Goal: Check status: Check status

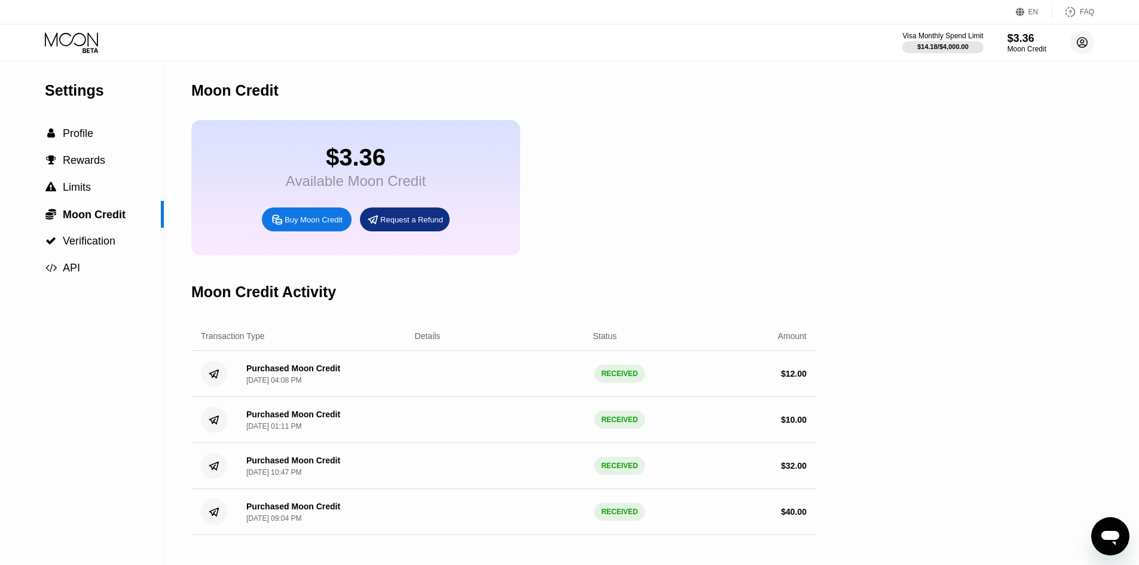
click at [497, 42] on circle at bounding box center [1082, 42] width 24 height 24
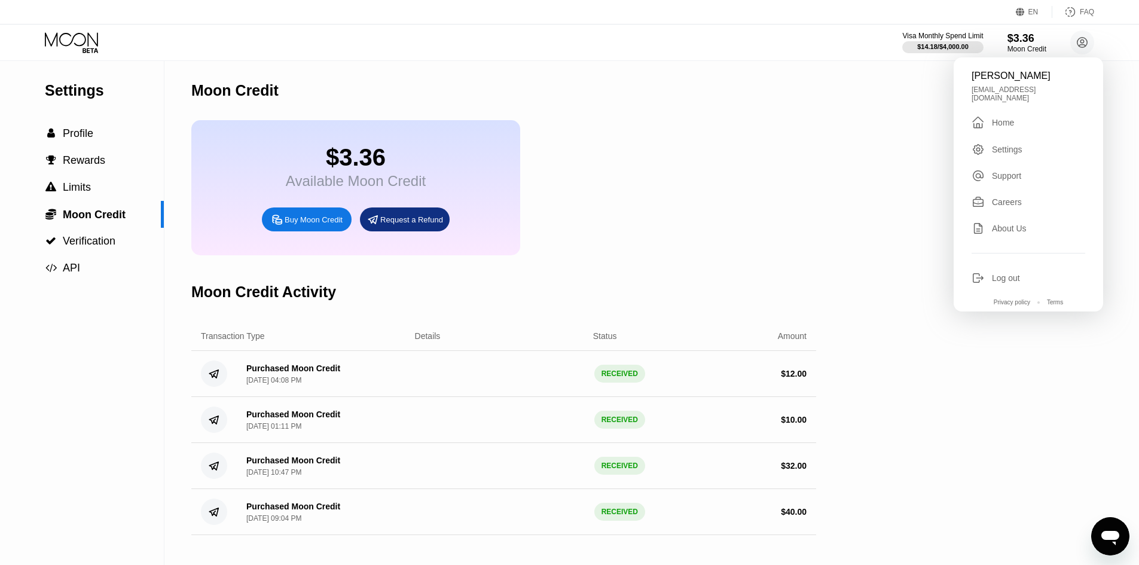
click at [497, 130] on div "Settings  Profile  Rewards  Limits  Moon Credit  Verification  API Moon C…" at bounding box center [569, 313] width 1139 height 504
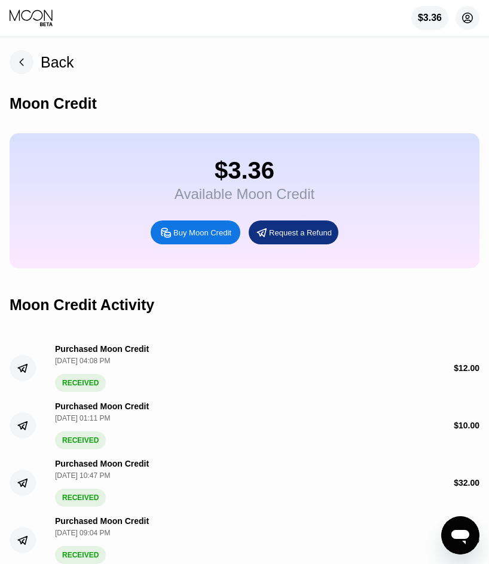
click at [458, 17] on circle at bounding box center [467, 18] width 24 height 24
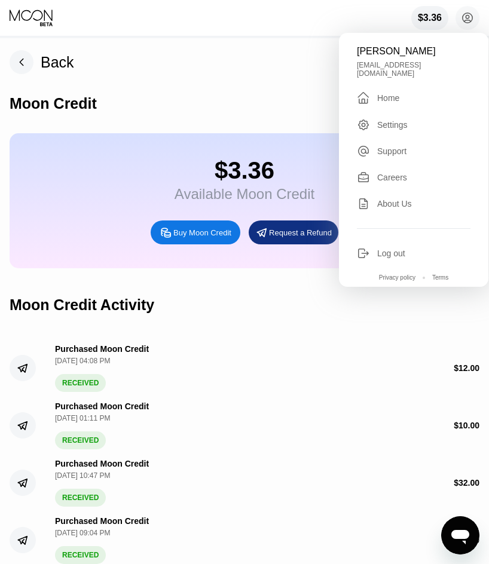
click at [38, 11] on icon at bounding box center [32, 18] width 45 height 18
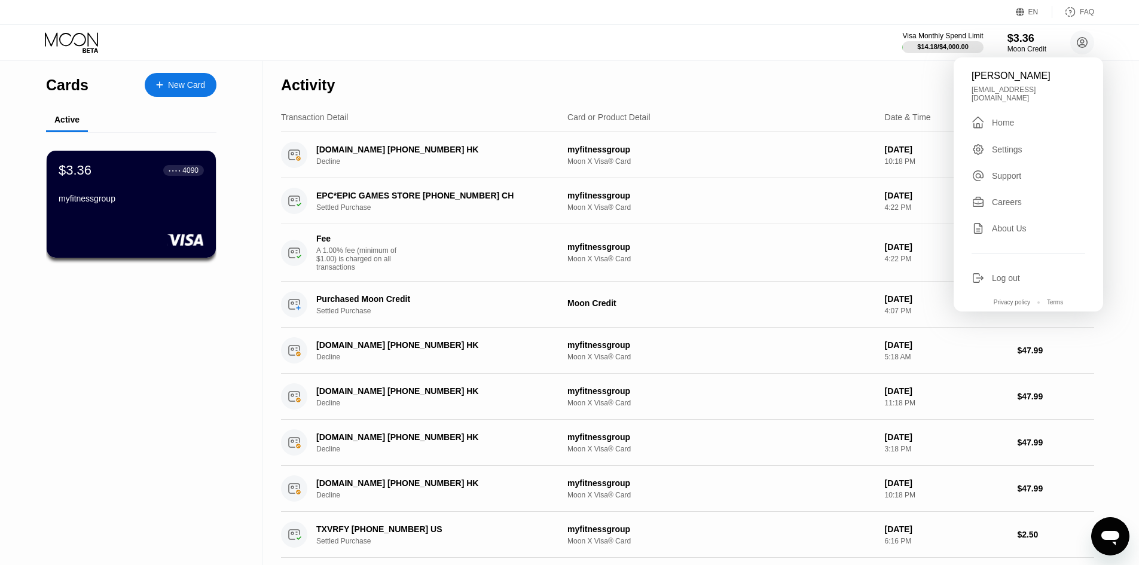
click at [119, 318] on div "Cards New Card Active $3.36 ● ● ● ● 4090 myfitnessgroup" at bounding box center [131, 520] width 263 height 918
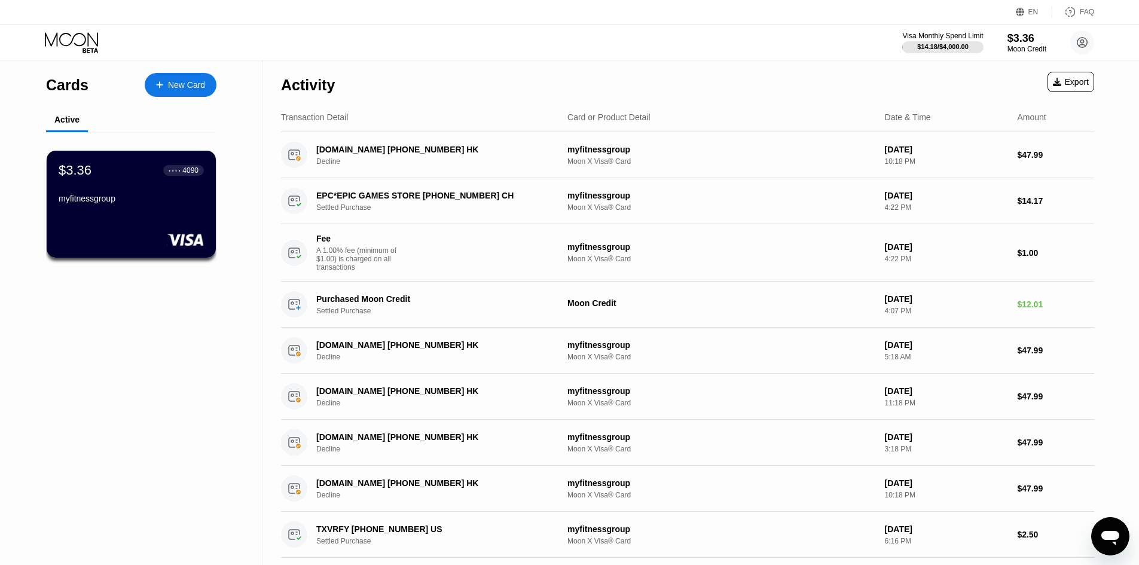
drag, startPoint x: 613, startPoint y: 128, endPoint x: 738, endPoint y: 117, distance: 125.4
click at [497, 122] on div "Transaction Detail Card or Product Detail Date & Time Amount" at bounding box center [687, 117] width 813 height 29
click at [497, 101] on div "Activity Export" at bounding box center [687, 82] width 813 height 42
drag, startPoint x: 576, startPoint y: 117, endPoint x: 687, endPoint y: 112, distance: 110.7
click at [497, 112] on div "Transaction Detail Card or Product Detail Date & Time Amount" at bounding box center [687, 117] width 813 height 29
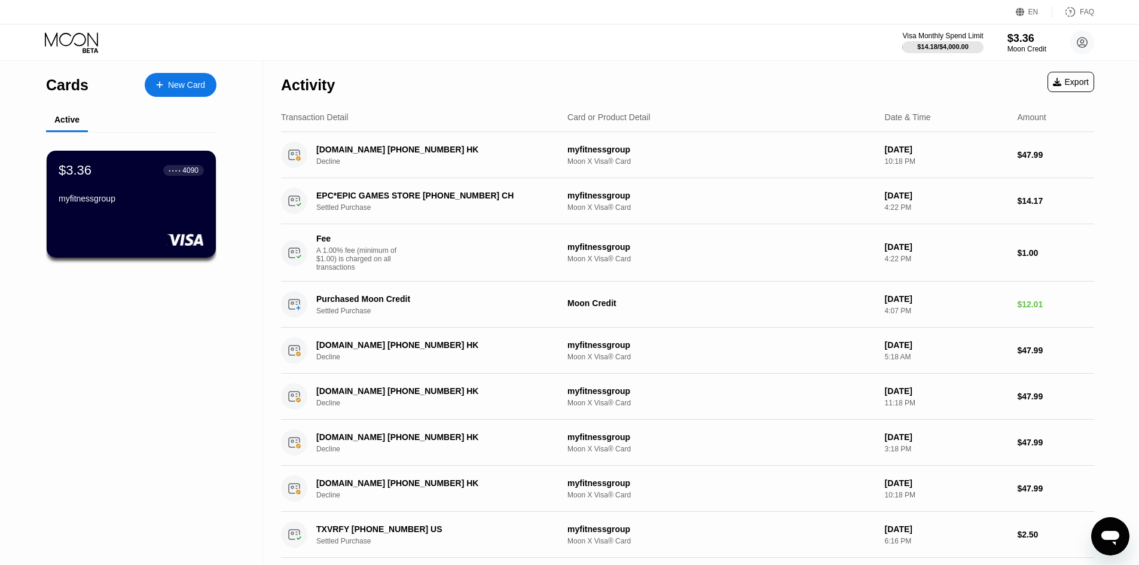
click at [497, 110] on div "Transaction Detail Card or Product Detail Date & Time Amount" at bounding box center [687, 117] width 813 height 29
click at [497, 42] on icon at bounding box center [1082, 42] width 7 height 7
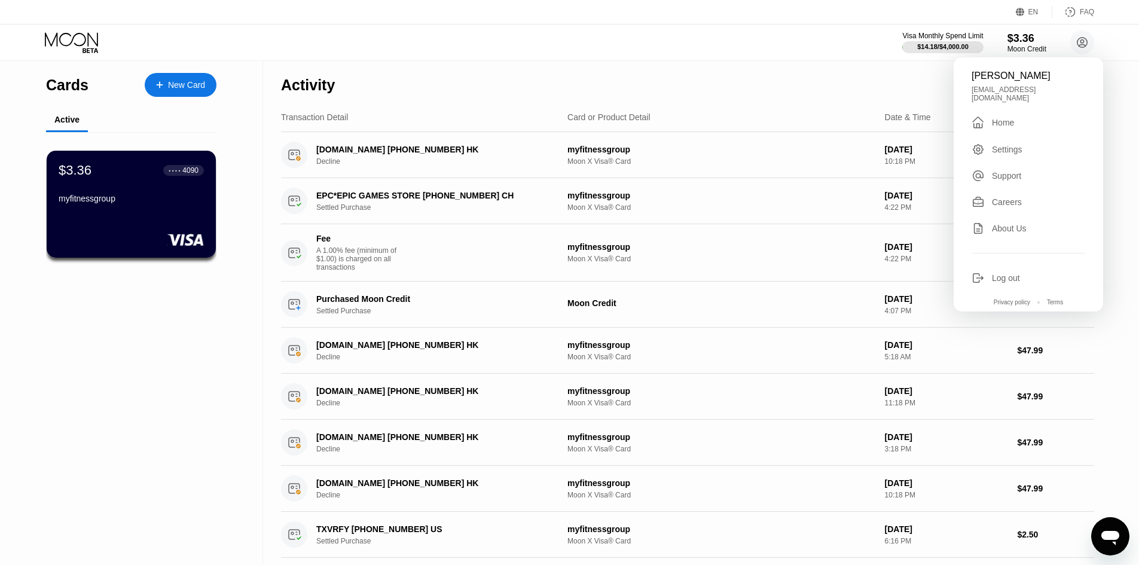
click at [497, 118] on div "Home" at bounding box center [1003, 123] width 22 height 10
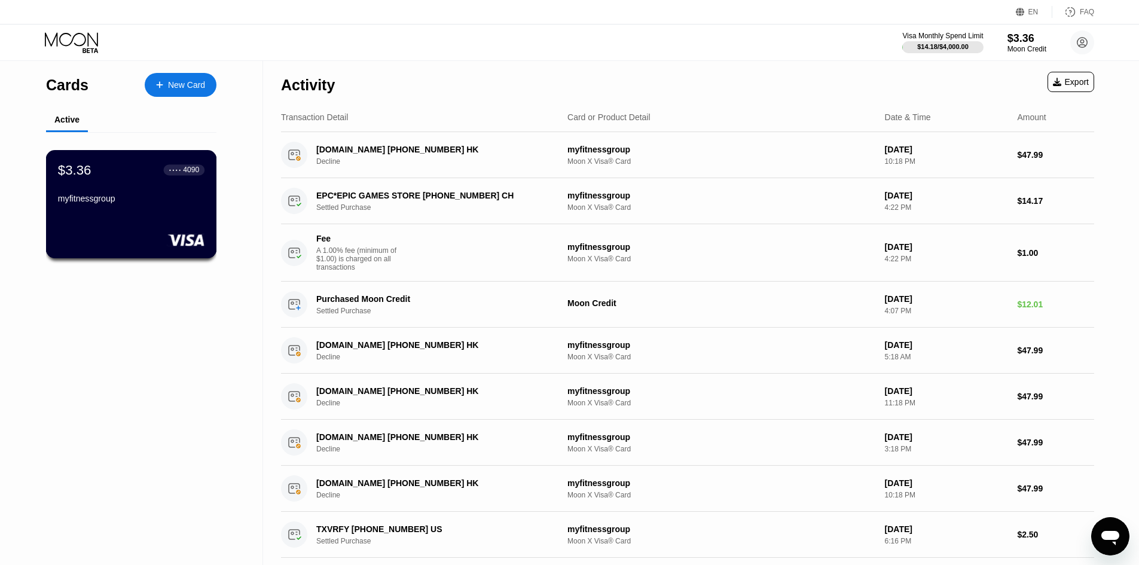
click at [114, 189] on div "$3.36 ● ● ● ● 4090 myfitnessgroup" at bounding box center [131, 185] width 146 height 46
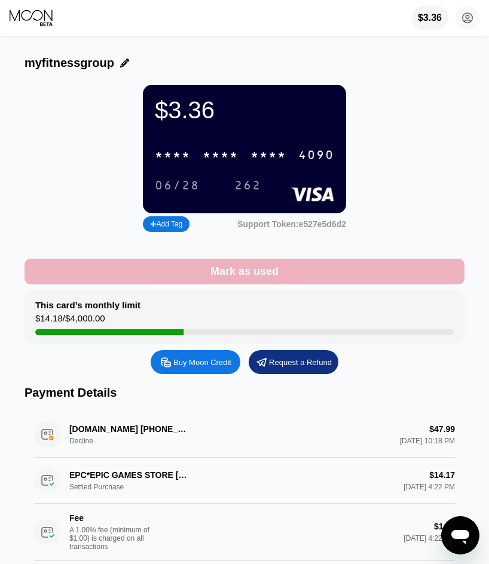
click at [247, 279] on div "Mark as used" at bounding box center [244, 272] width 68 height 14
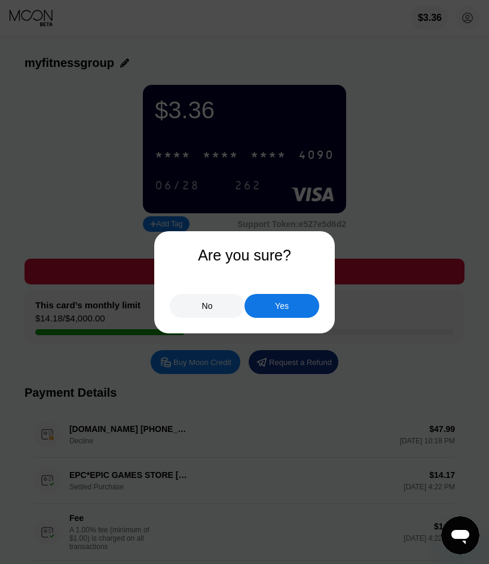
click at [224, 306] on div "No" at bounding box center [207, 306] width 75 height 24
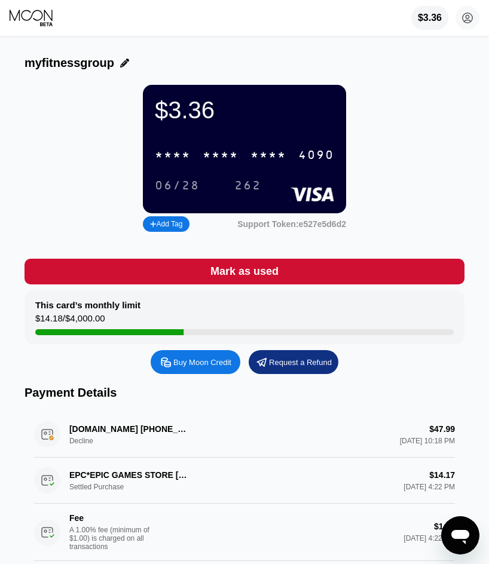
click at [184, 163] on div "* * * *" at bounding box center [173, 156] width 36 height 14
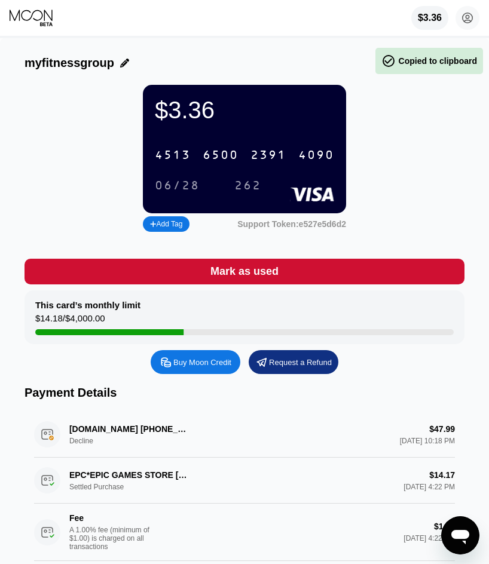
click at [469, 186] on div "myfitnessgroup $3.36 4513 6500 2391 4090 06/28 262 Add Tag Support Token: e527e…" at bounding box center [244, 569] width 489 height 1062
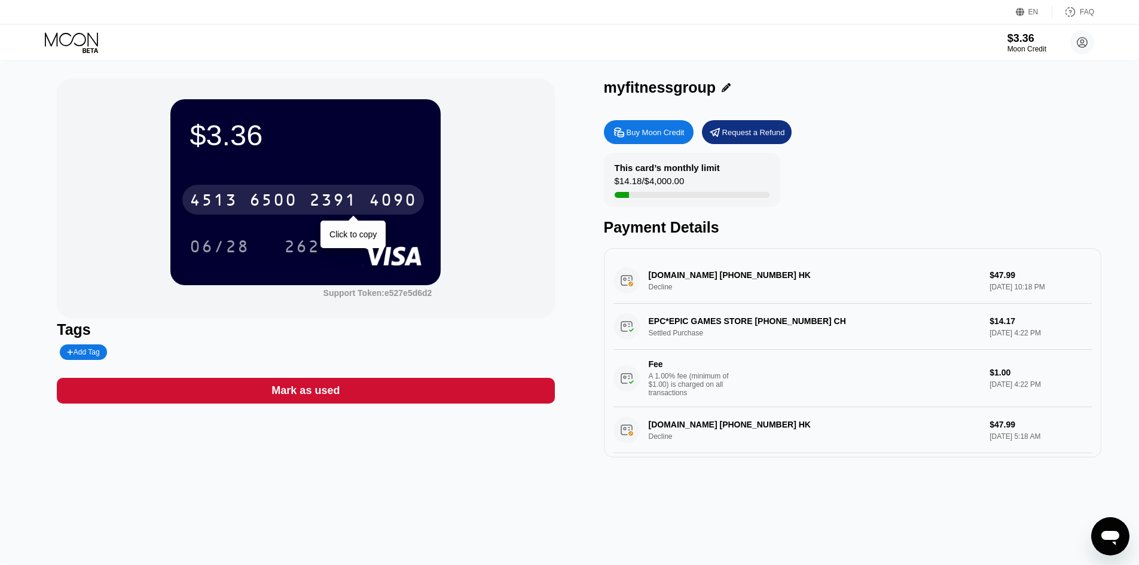
click at [308, 201] on div "[CREDIT_CARD_NUMBER]" at bounding box center [302, 200] width 241 height 30
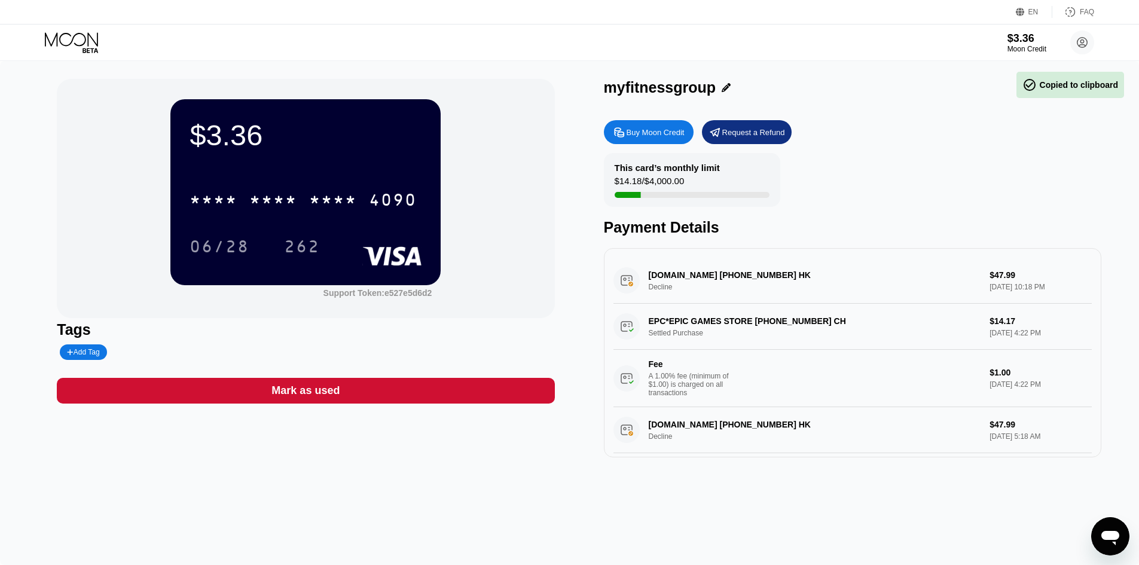
click at [497, 170] on div "$3.36 * * * * * * * * * * * * 4090 06/28 262 Support Token: e527e5d6d2" at bounding box center [305, 198] width 497 height 239
click at [332, 250] on div "262" at bounding box center [311, 246] width 54 height 30
click at [311, 254] on div "262" at bounding box center [302, 247] width 36 height 19
click at [497, 172] on div "$3.36 * * * * * * * * * * * * 4090 06/28 262 Support Token: e527e5d6d2" at bounding box center [305, 198] width 497 height 239
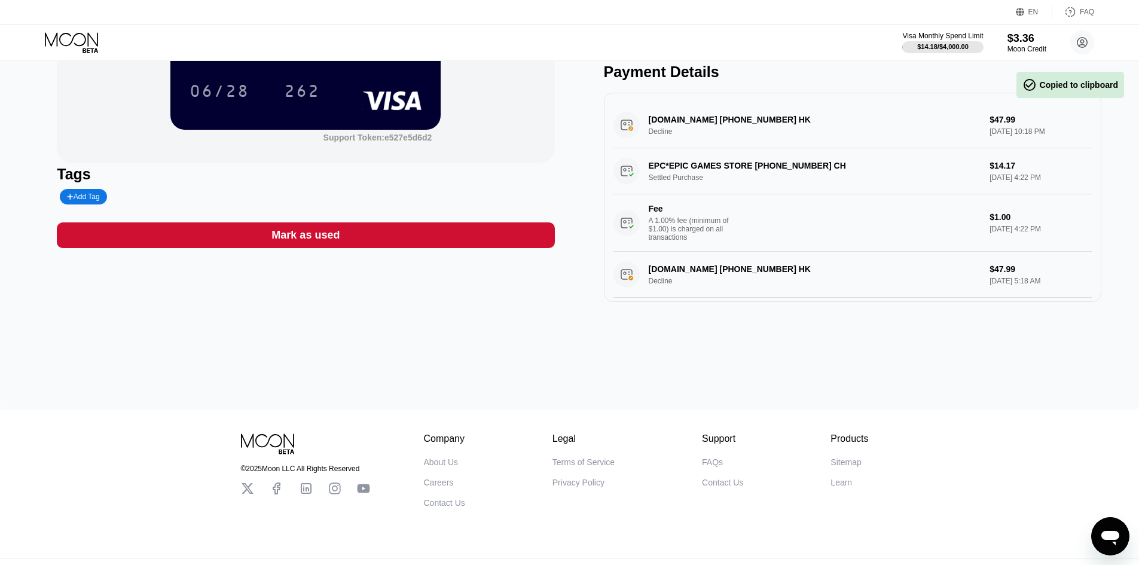
scroll to position [183, 0]
